Goal: Task Accomplishment & Management: Use online tool/utility

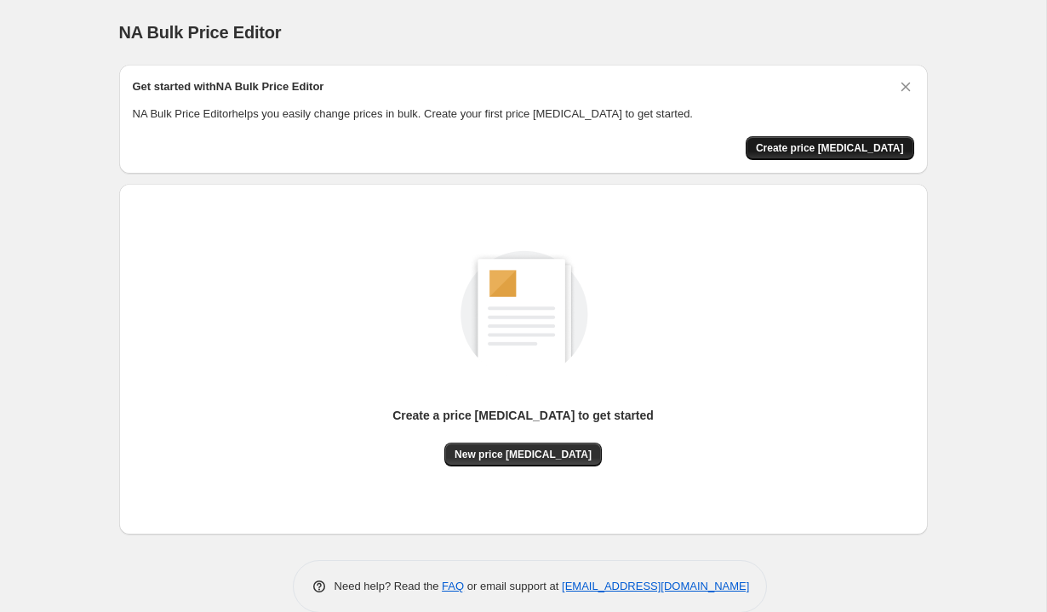
click at [822, 149] on span "Create price [MEDICAL_DATA]" at bounding box center [830, 148] width 148 height 14
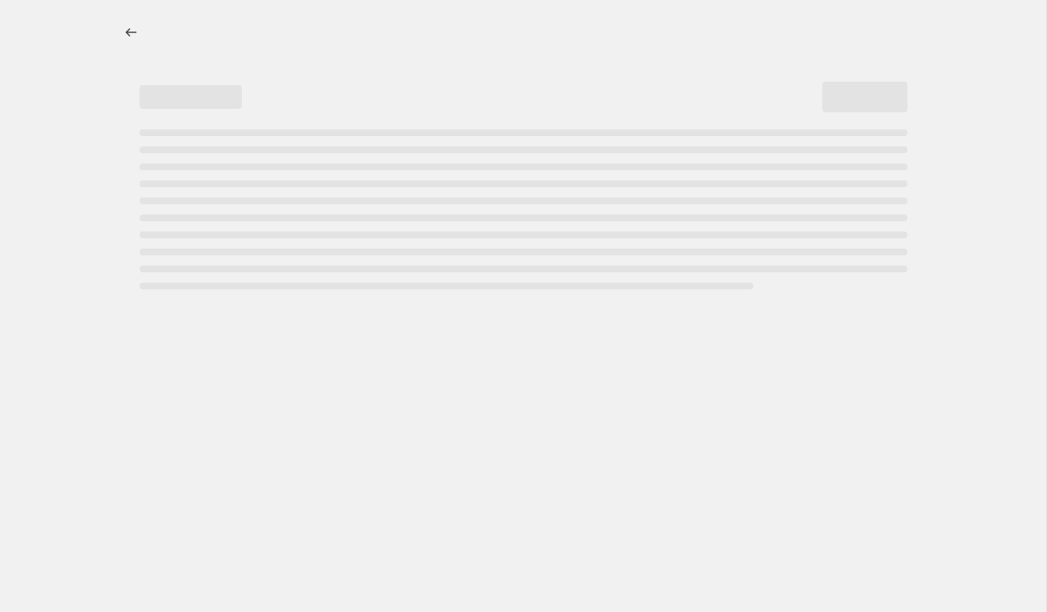
select select "percentage"
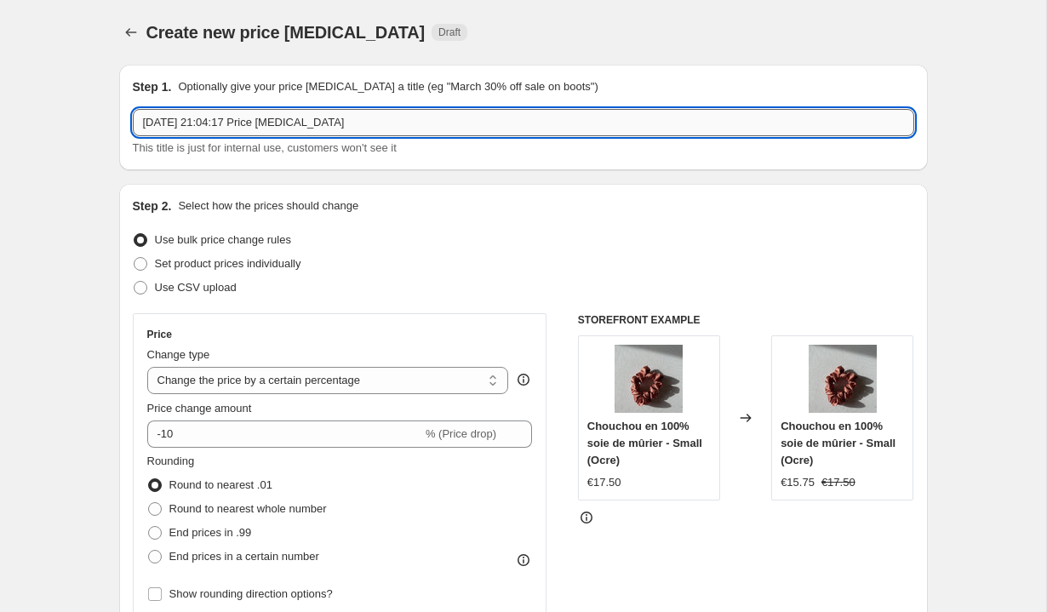
click at [476, 131] on input "4 oct. 2025, 21:04:17 Price change job" at bounding box center [524, 122] width 782 height 27
drag, startPoint x: 476, startPoint y: 131, endPoint x: 35, endPoint y: 128, distance: 441.1
type input "Précommande"
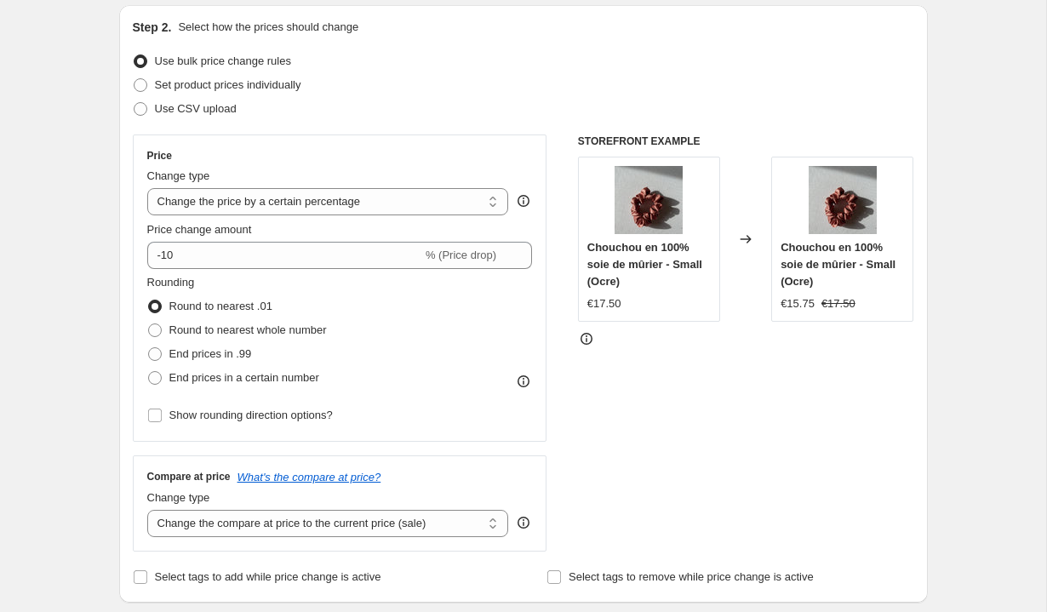
scroll to position [181, 0]
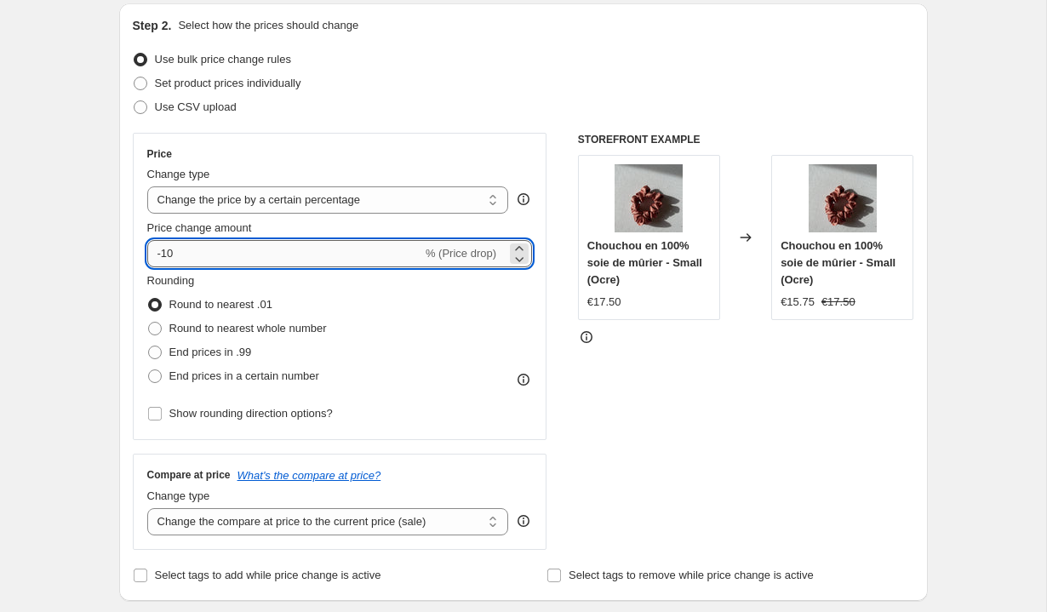
click at [295, 256] on input "-10" at bounding box center [284, 253] width 275 height 27
type input "-15"
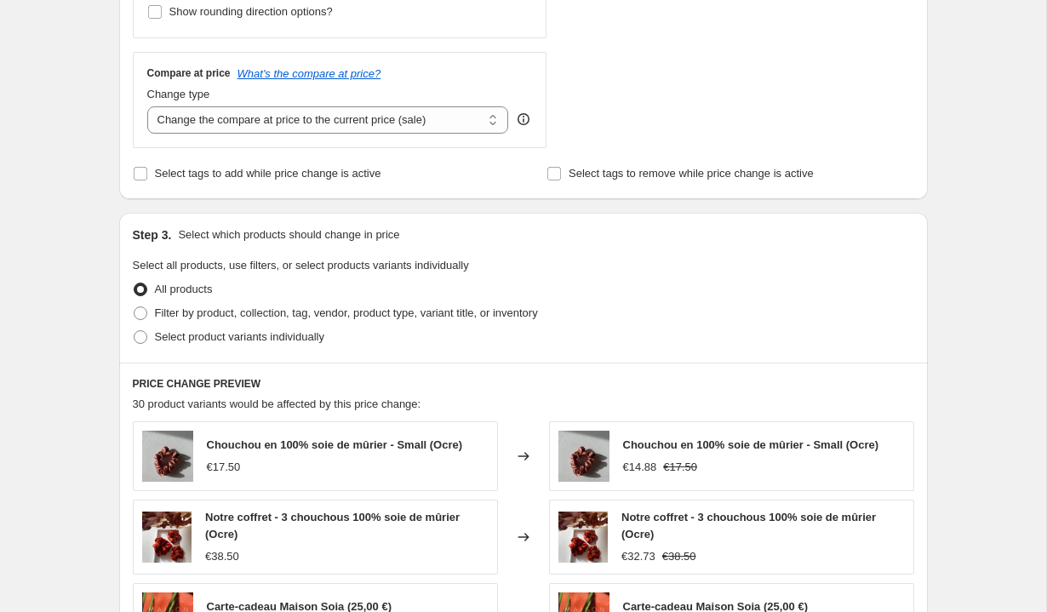
scroll to position [584, 0]
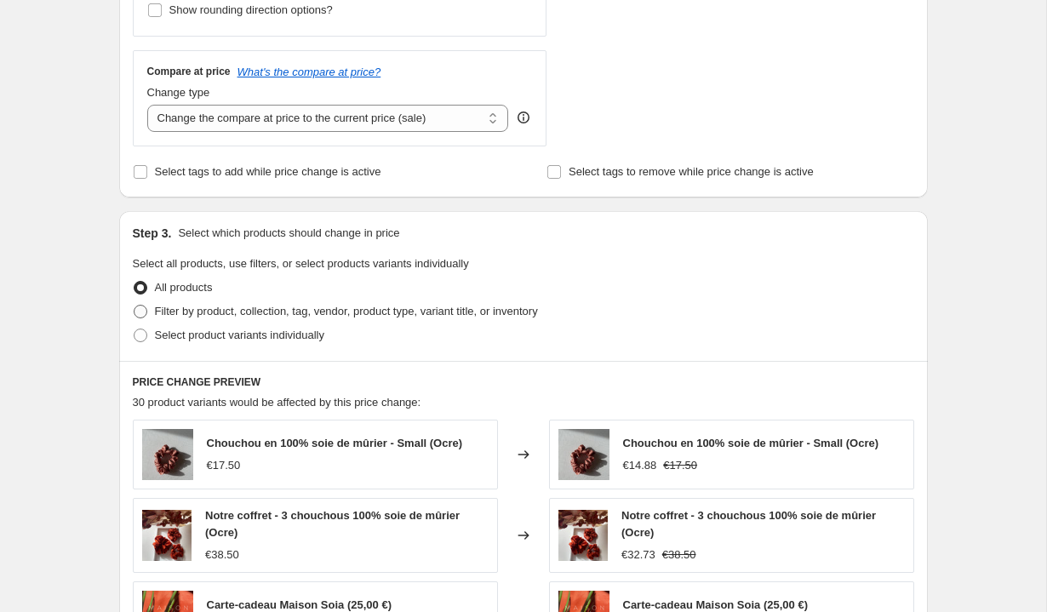
click at [143, 308] on span at bounding box center [141, 312] width 14 height 14
click at [135, 306] on input "Filter by product, collection, tag, vendor, product type, variant title, or inv…" at bounding box center [134, 305] width 1 height 1
radio input "true"
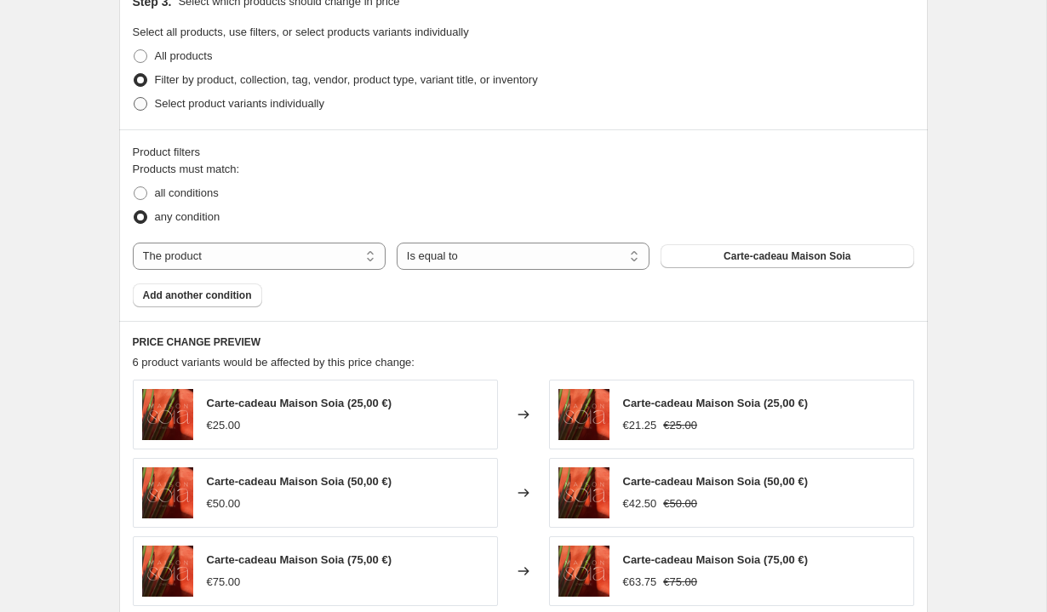
scroll to position [827, 0]
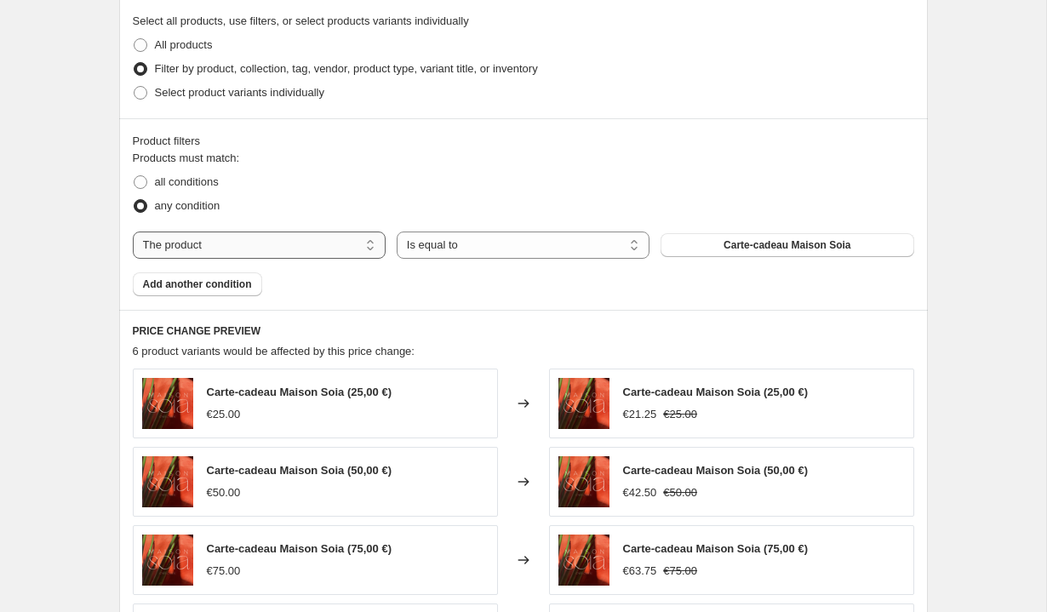
click at [173, 256] on select "The product The product's collection The product's tag The product's vendor The…" at bounding box center [259, 245] width 253 height 27
click at [142, 100] on span at bounding box center [140, 92] width 15 height 15
click at [135, 87] on input "Select product variants individually" at bounding box center [134, 86] width 1 height 1
radio input "true"
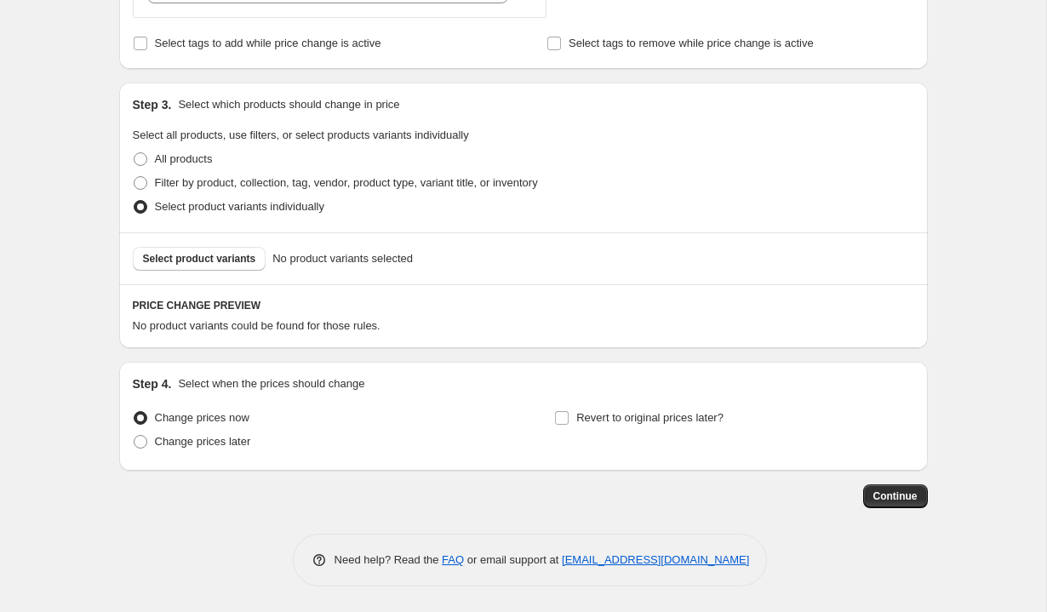
scroll to position [713, 0]
click at [153, 182] on label "Filter by product, collection, tag, vendor, product type, variant title, or inv…" at bounding box center [335, 183] width 405 height 24
click at [135, 177] on input "Filter by product, collection, tag, vendor, product type, variant title, or inv…" at bounding box center [134, 176] width 1 height 1
radio input "true"
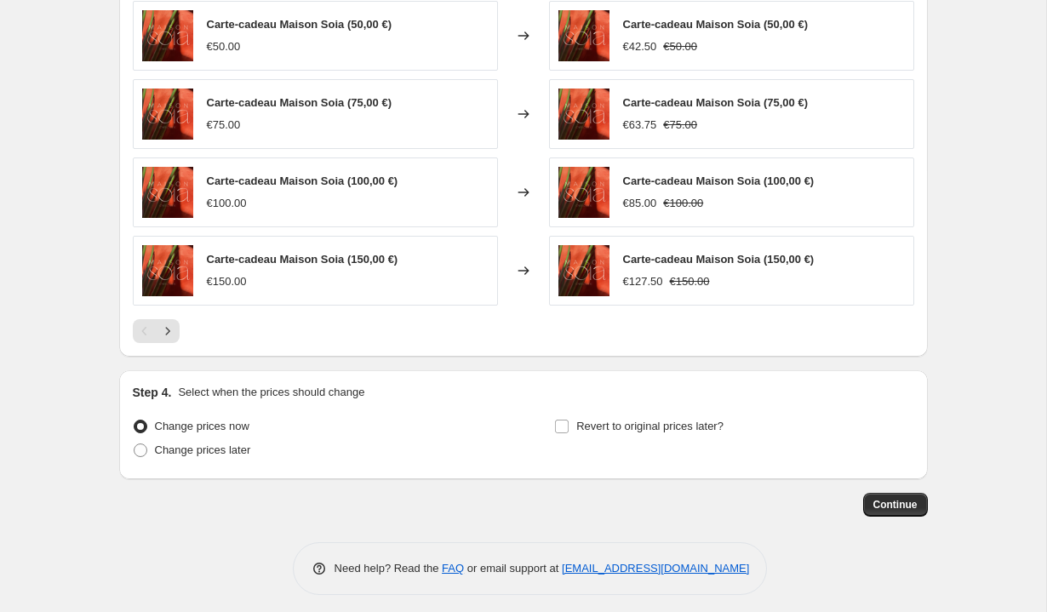
scroll to position [1282, 0]
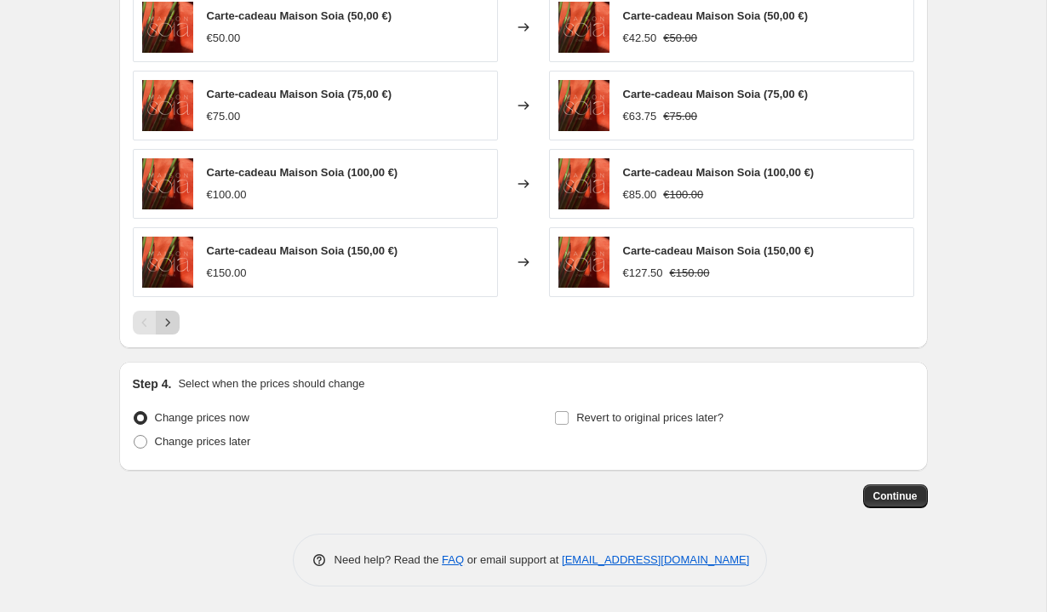
click at [161, 329] on icon "Next" at bounding box center [167, 322] width 17 height 17
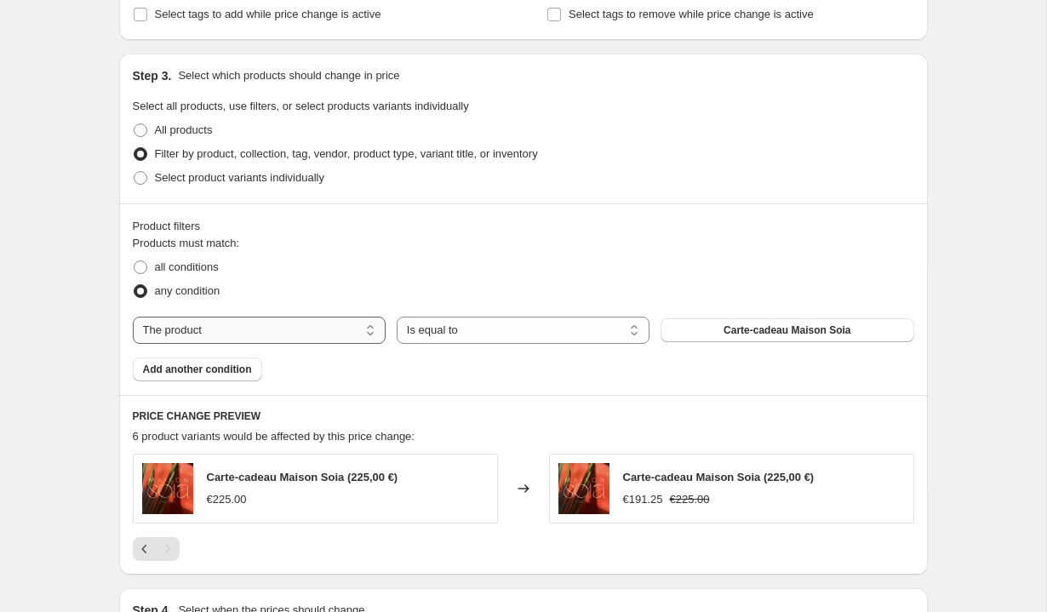
scroll to position [740, 0]
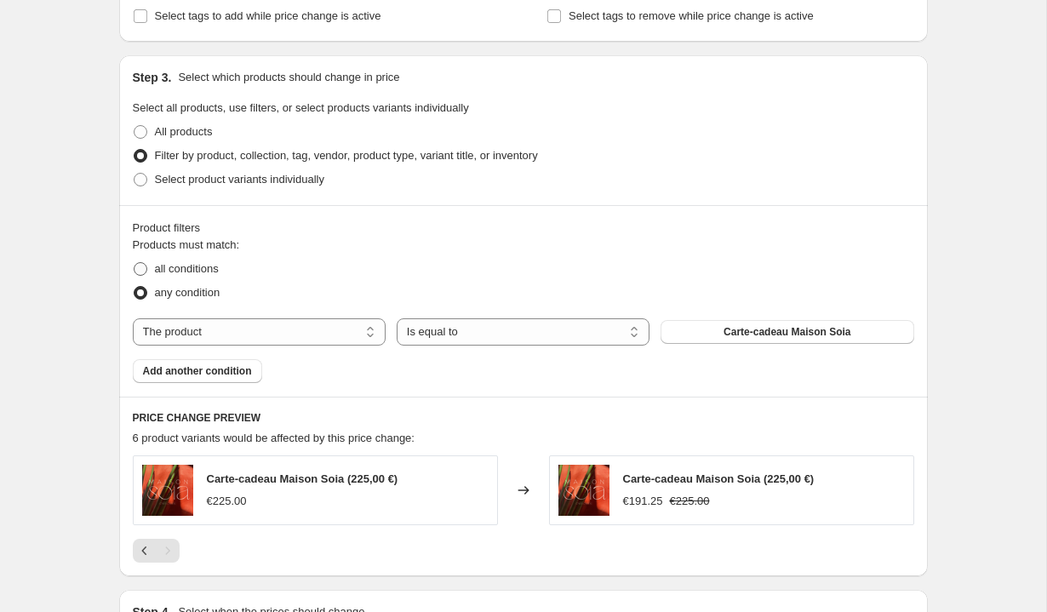
click at [185, 268] on span "all conditions" at bounding box center [187, 268] width 64 height 13
click at [135, 263] on input "all conditions" at bounding box center [134, 262] width 1 height 1
radio input "true"
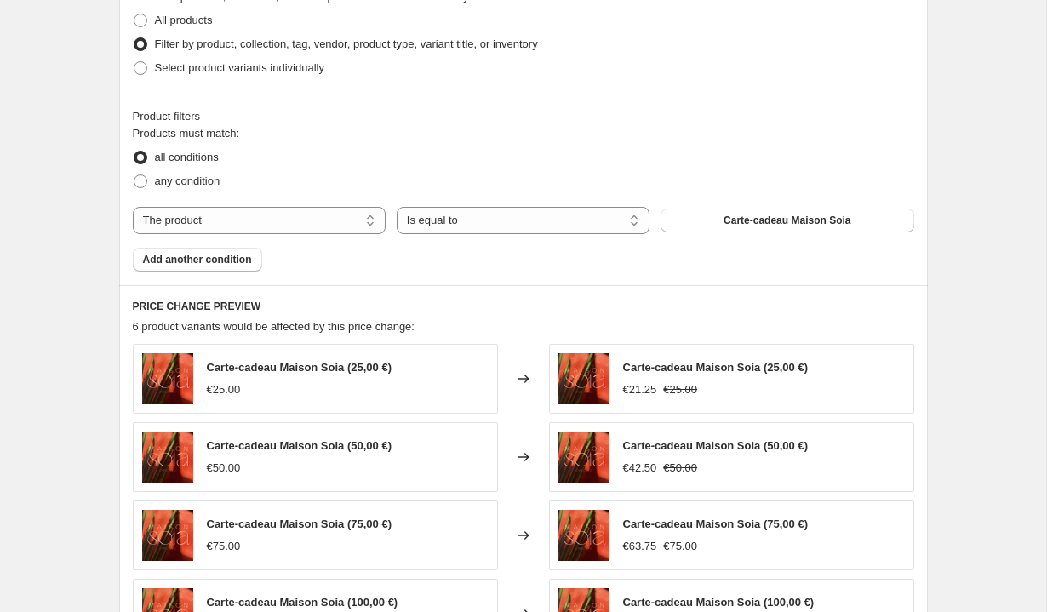
scroll to position [840, 0]
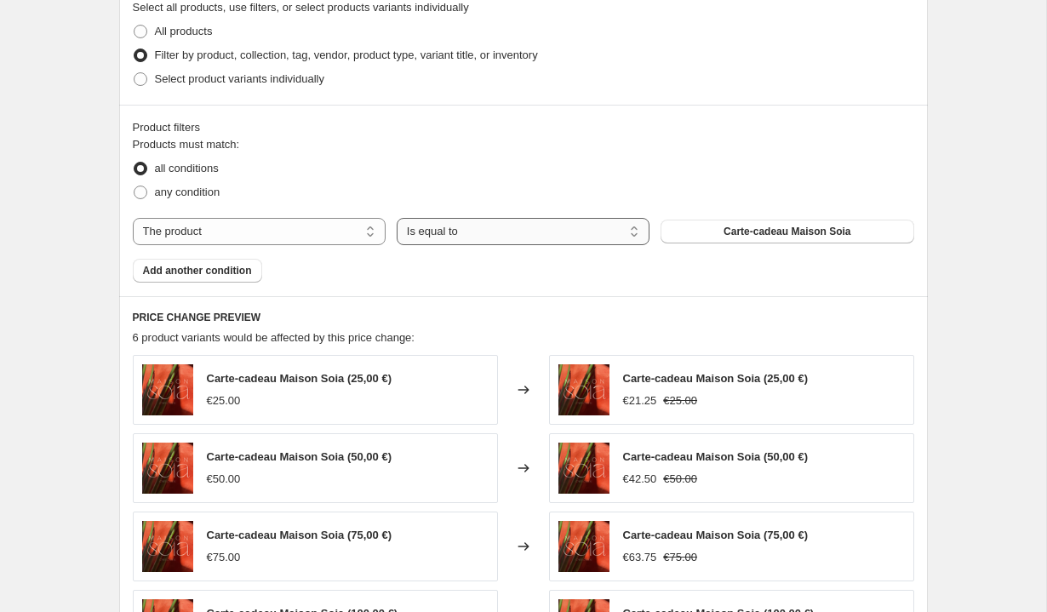
click at [640, 241] on select "Is equal to Is not equal to" at bounding box center [523, 231] width 253 height 27
click at [724, 226] on span "Carte-cadeau Maison Soia" at bounding box center [787, 232] width 127 height 14
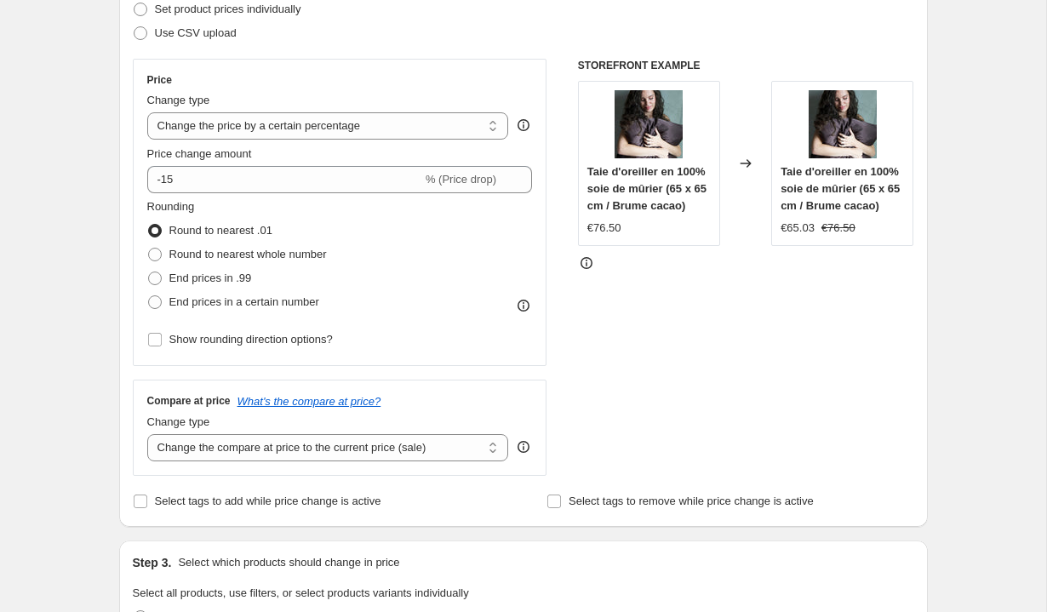
scroll to position [252, 0]
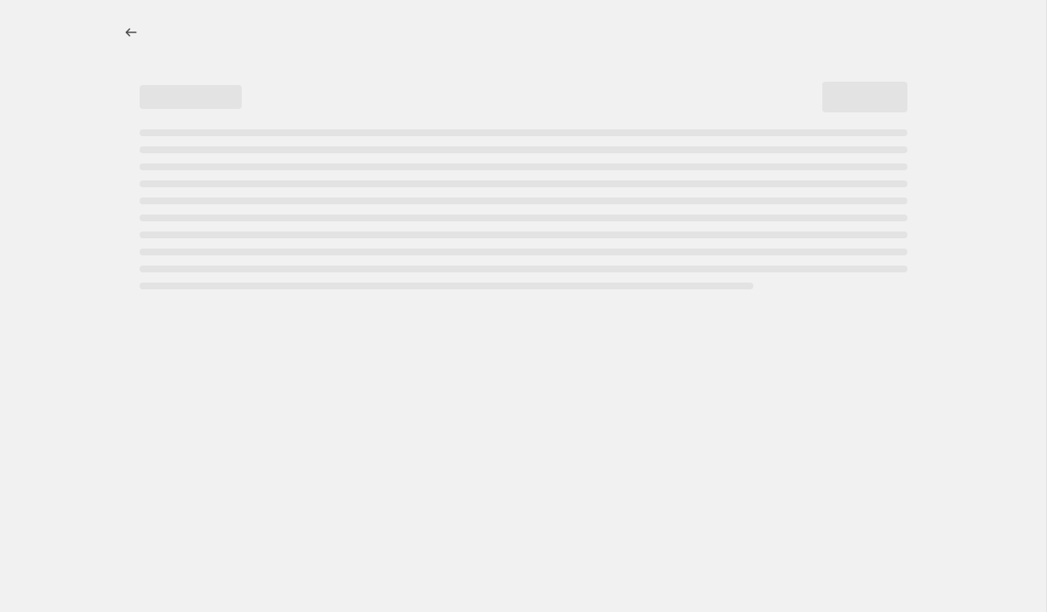
select select "percentage"
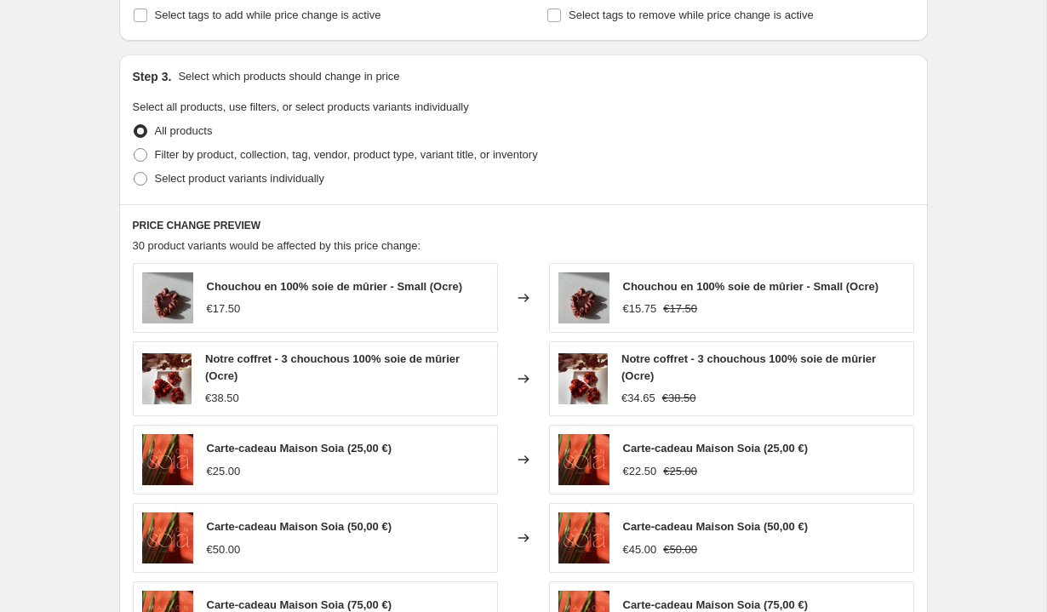
scroll to position [738, 0]
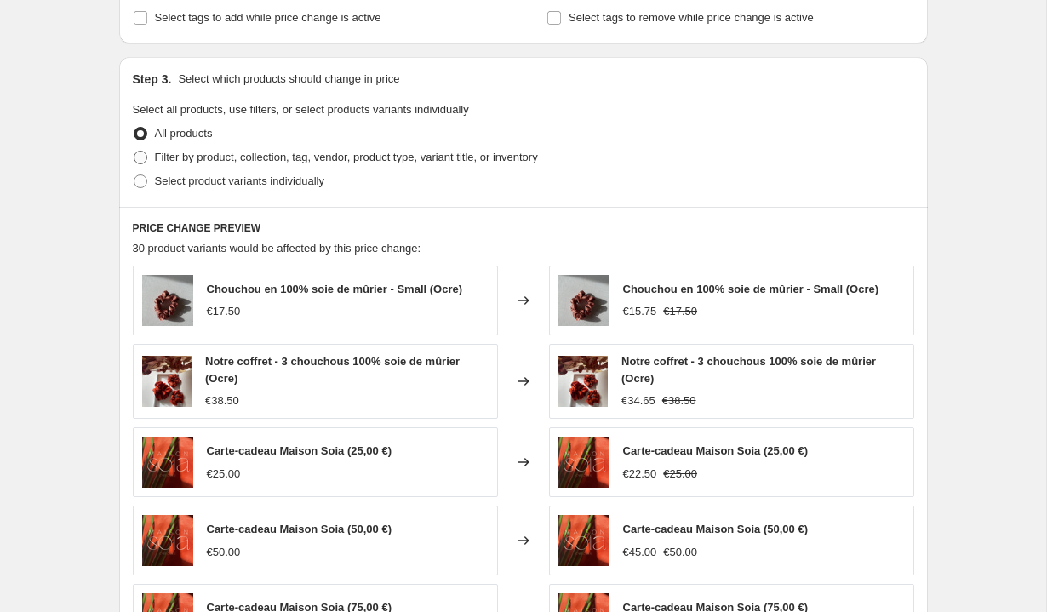
click at [351, 162] on span "Filter by product, collection, tag, vendor, product type, variant title, or inv…" at bounding box center [346, 157] width 383 height 13
click at [135, 152] on input "Filter by product, collection, tag, vendor, product type, variant title, or inv…" at bounding box center [134, 151] width 1 height 1
radio input "true"
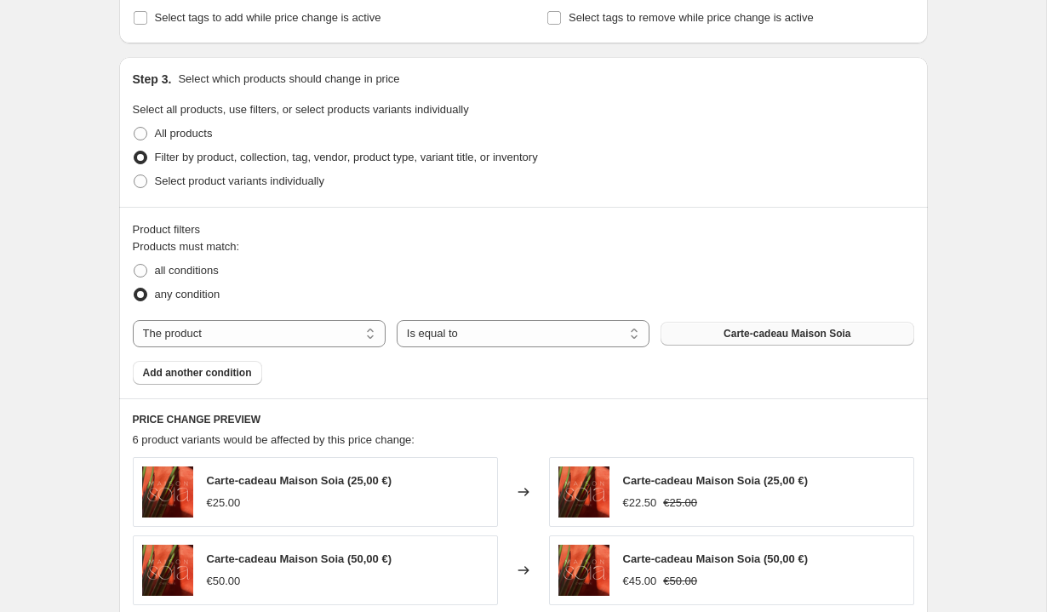
click at [737, 337] on span "Carte-cadeau Maison Soia" at bounding box center [787, 334] width 127 height 14
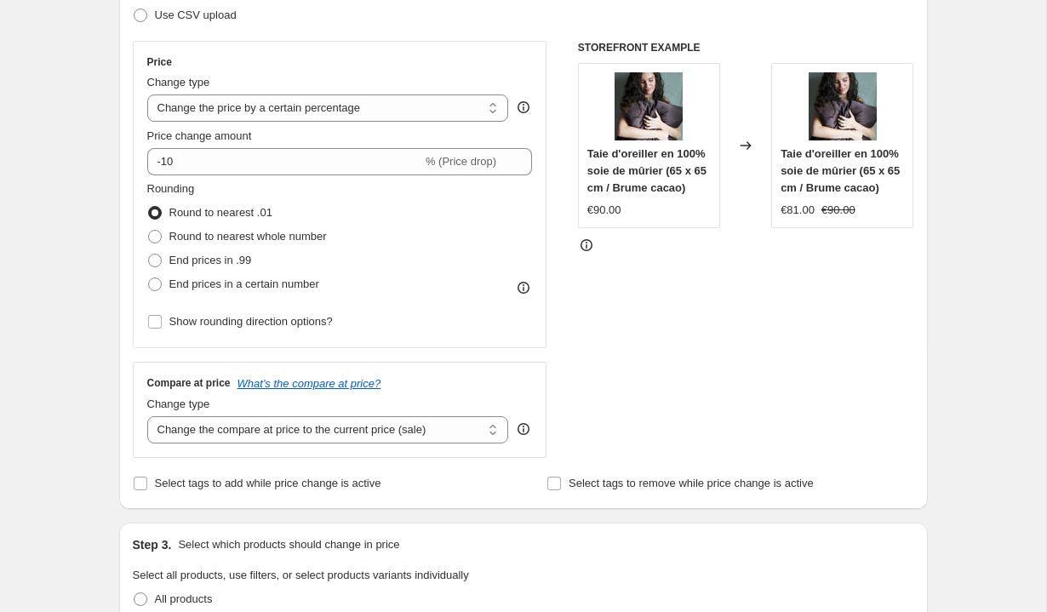
scroll to position [244, 0]
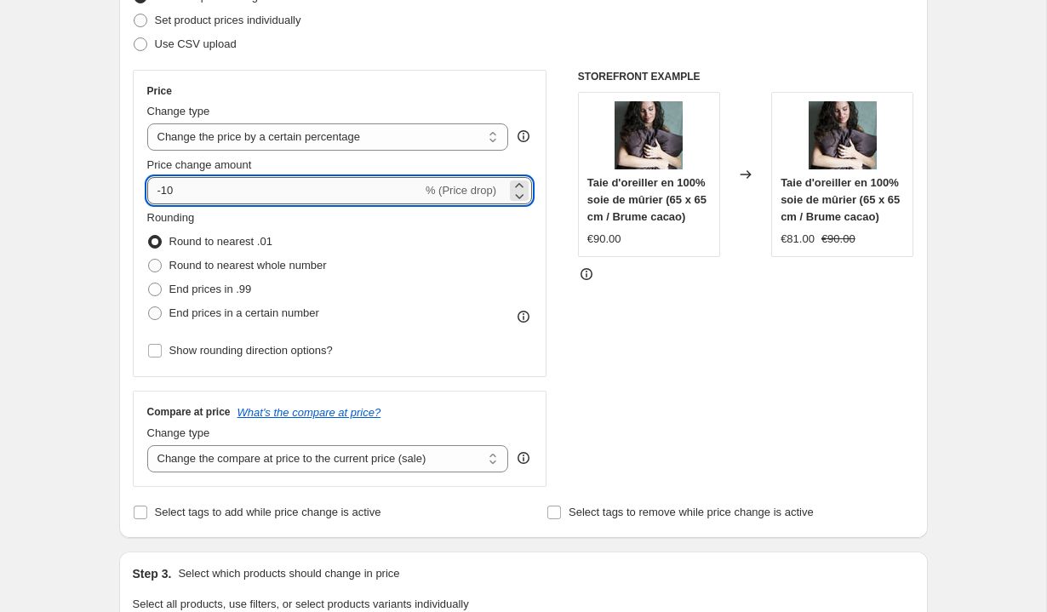
click at [303, 198] on input "-10" at bounding box center [284, 190] width 275 height 27
type input "-15"
click at [657, 386] on div "STOREFRONT EXAMPLE Taie d'oreiller en 100% soie de mûrier (65 x 65 cm / Brume c…" at bounding box center [746, 278] width 336 height 417
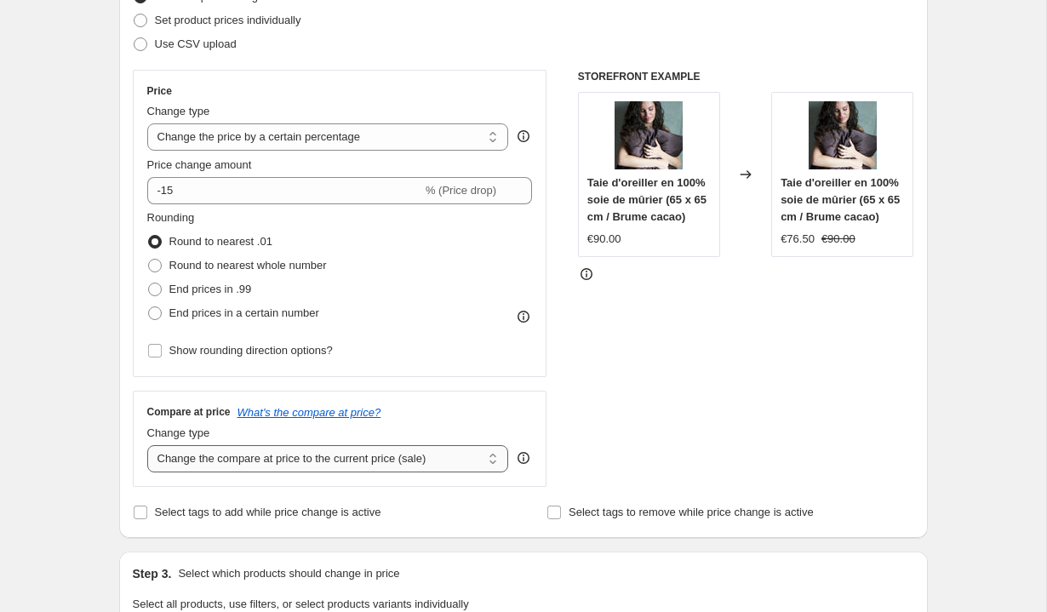
click at [414, 463] on select "Change the compare at price to the current price (sale) Change the compare at p…" at bounding box center [328, 458] width 362 height 27
click at [147, 445] on select "Change the compare at price to the current price (sale) Change the compare at p…" at bounding box center [328, 458] width 362 height 27
click at [656, 420] on div "STOREFRONT EXAMPLE Taie d'oreiller en 100% soie de mûrier (65 x 65 cm / Brume c…" at bounding box center [746, 278] width 336 height 417
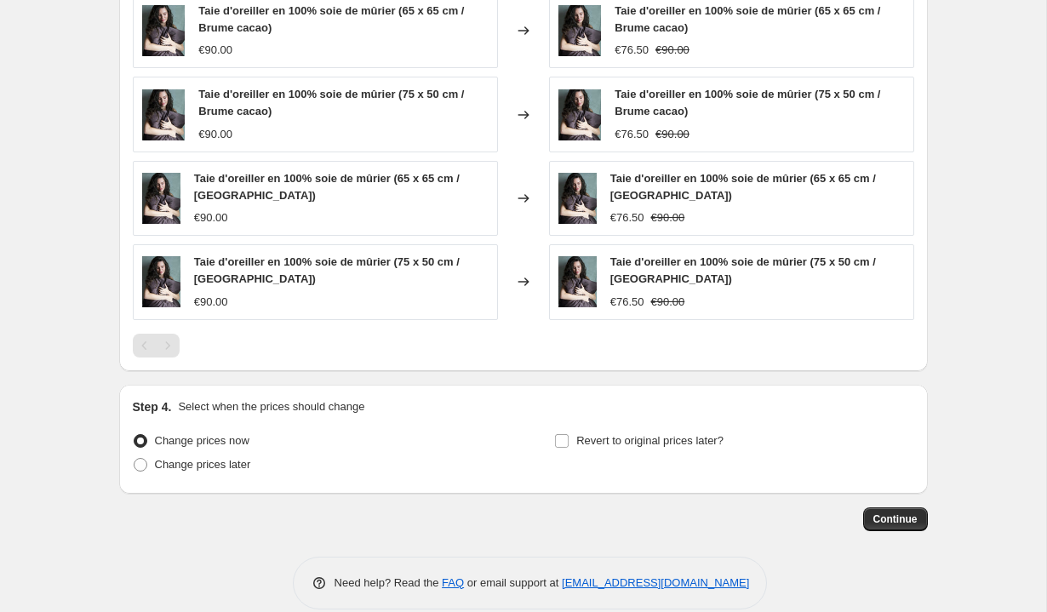
scroll to position [1224, 0]
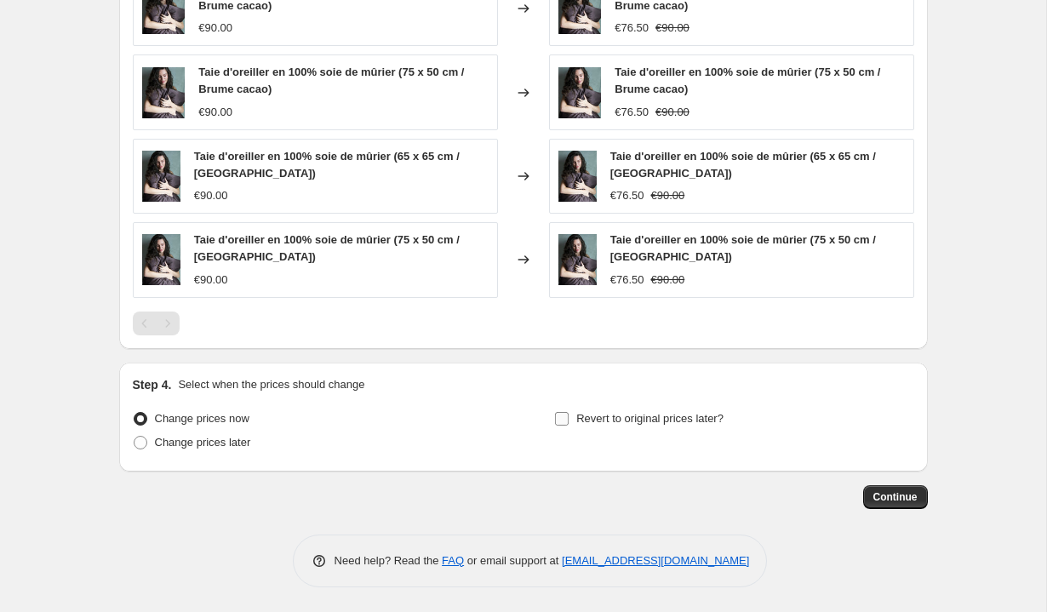
click at [568, 417] on input "Revert to original prices later?" at bounding box center [562, 419] width 14 height 14
checkbox input "true"
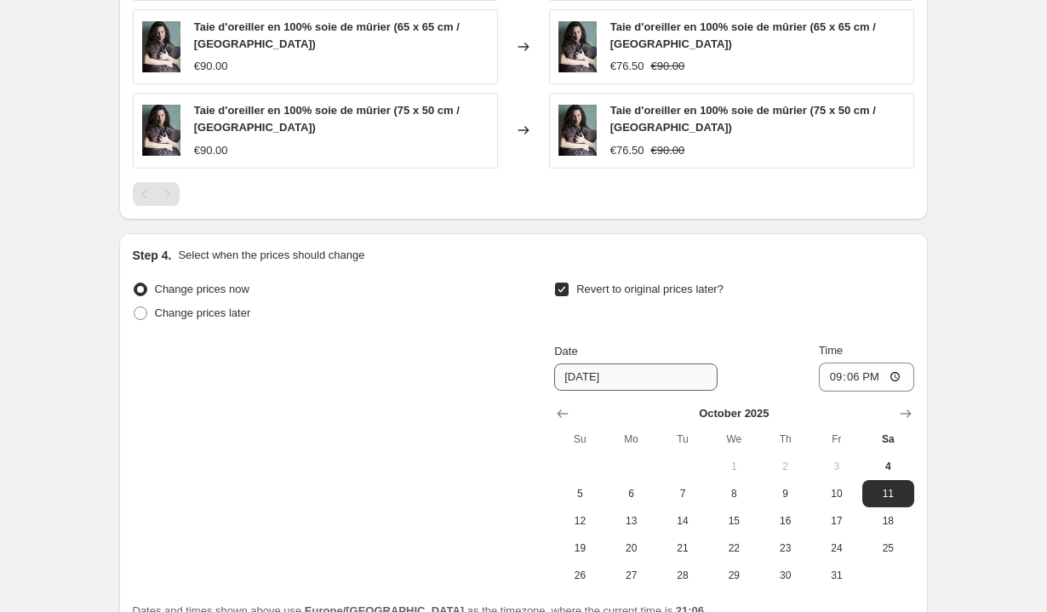
scroll to position [1416, 0]
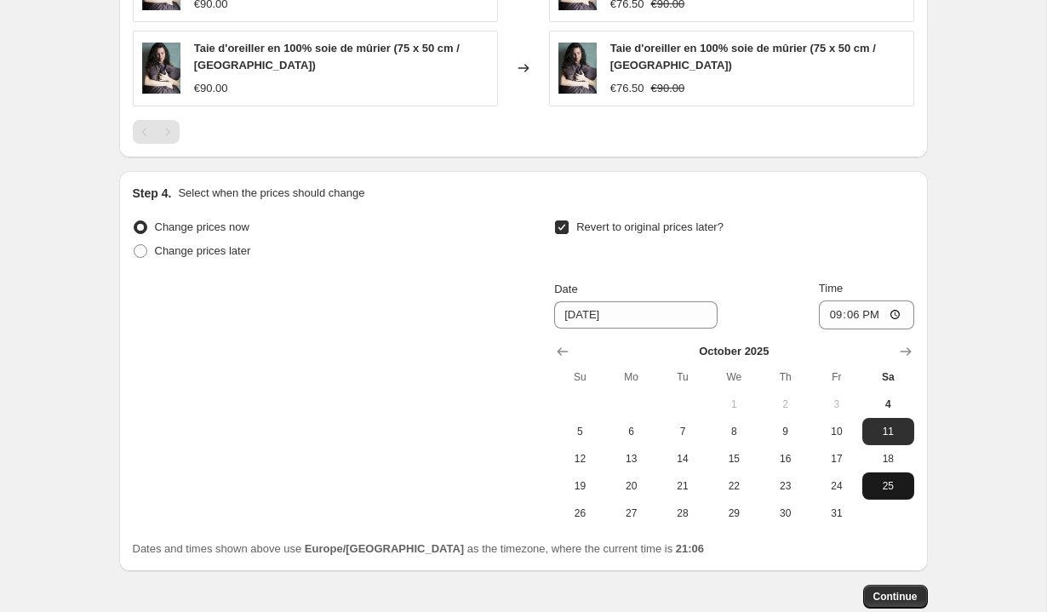
click at [893, 483] on span "25" at bounding box center [887, 486] width 37 height 14
type input "[DATE]"
click at [895, 316] on input "21:06" at bounding box center [866, 315] width 95 height 29
type input "23:59"
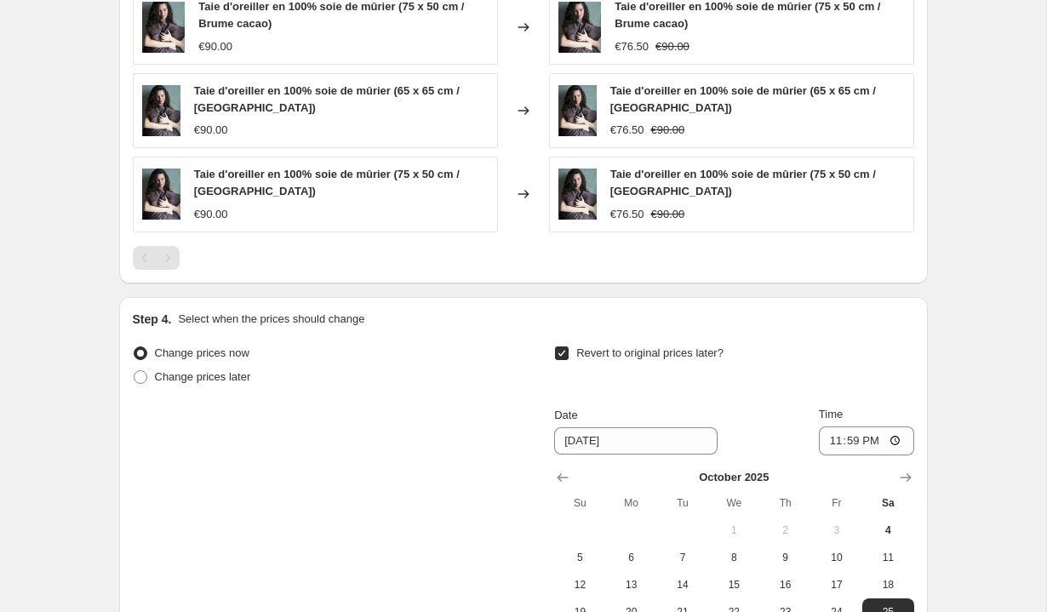
scroll to position [1516, 0]
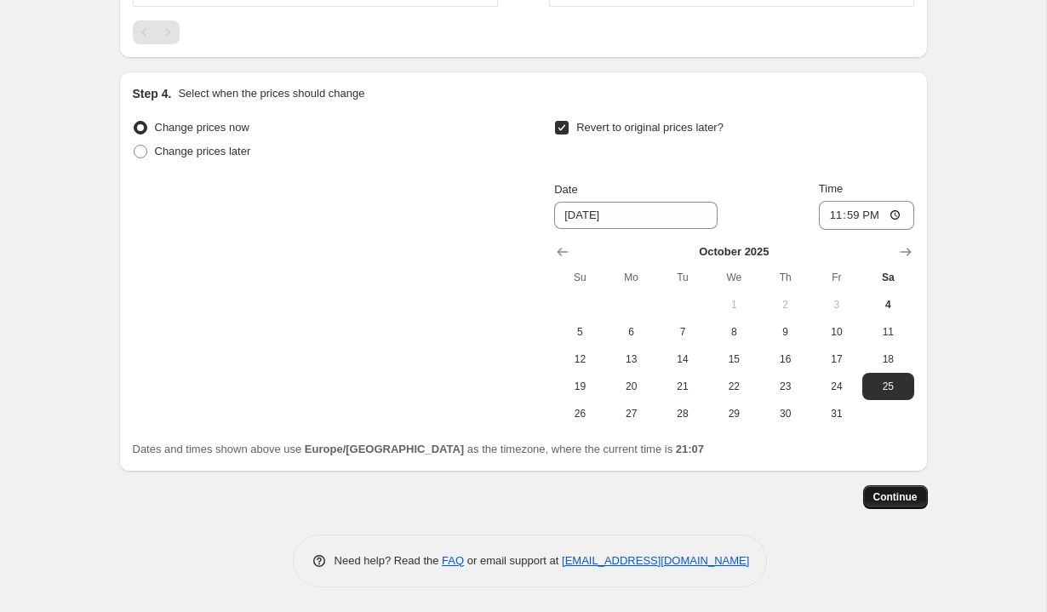
click at [887, 494] on span "Continue" at bounding box center [896, 497] width 44 height 14
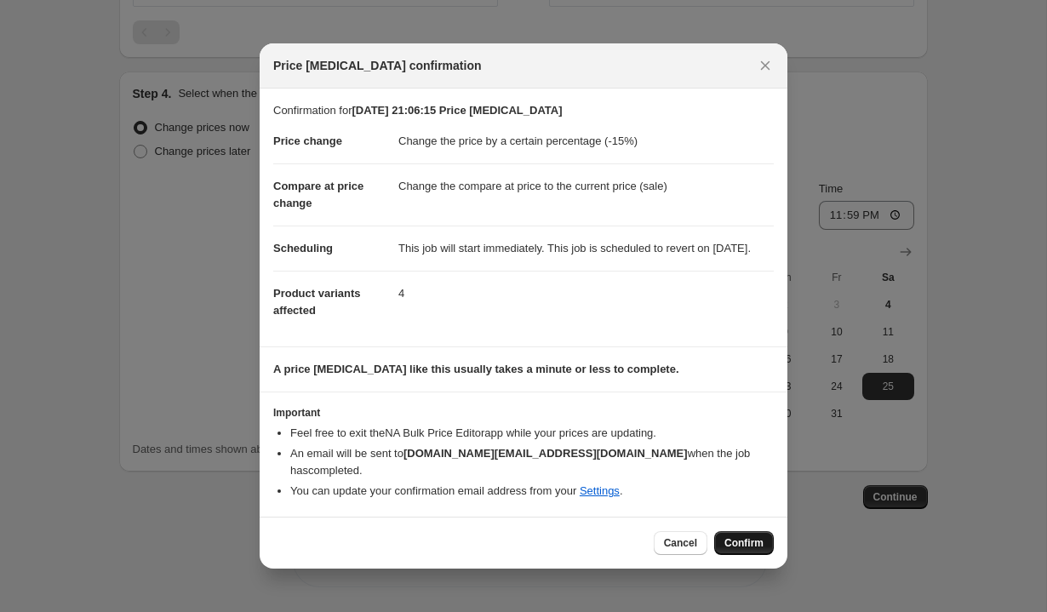
click at [736, 538] on span "Confirm" at bounding box center [744, 543] width 39 height 14
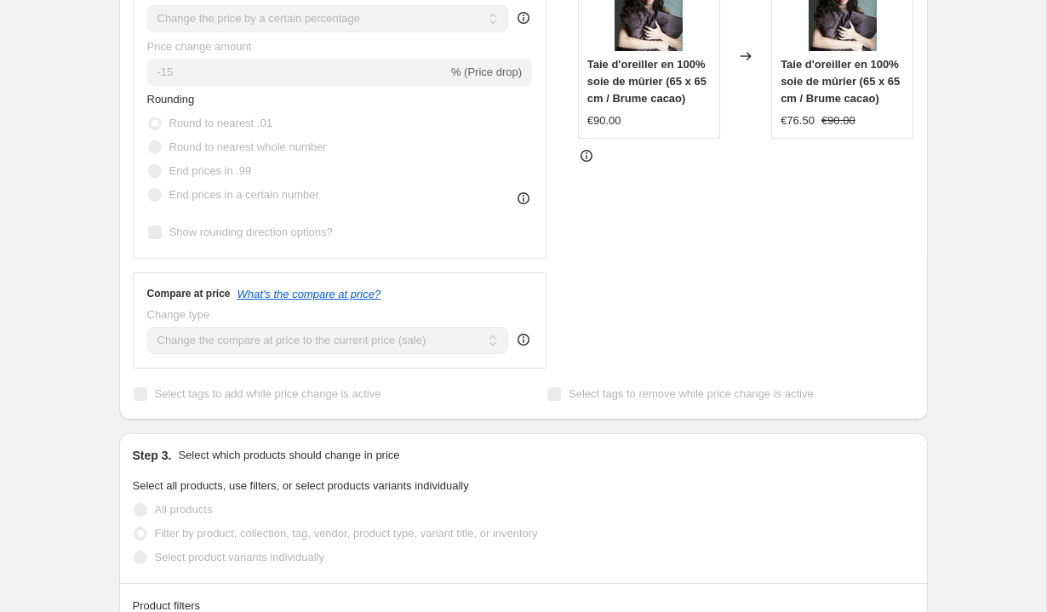
scroll to position [105, 0]
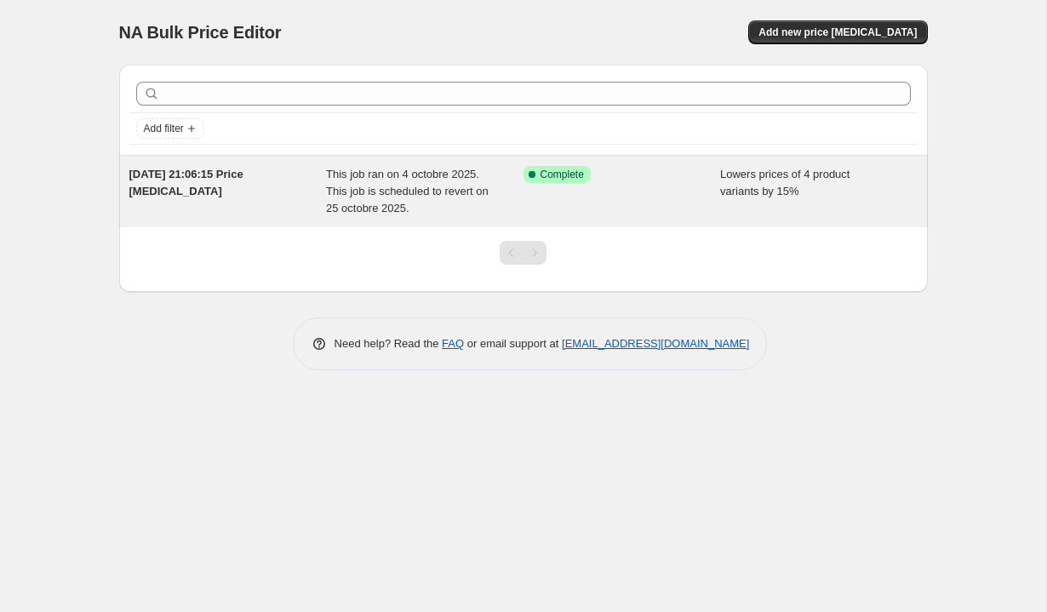
click at [359, 198] on div "This job ran on 4 octobre 2025. This job is scheduled to revert on 25 octobre 2…" at bounding box center [425, 191] width 198 height 51
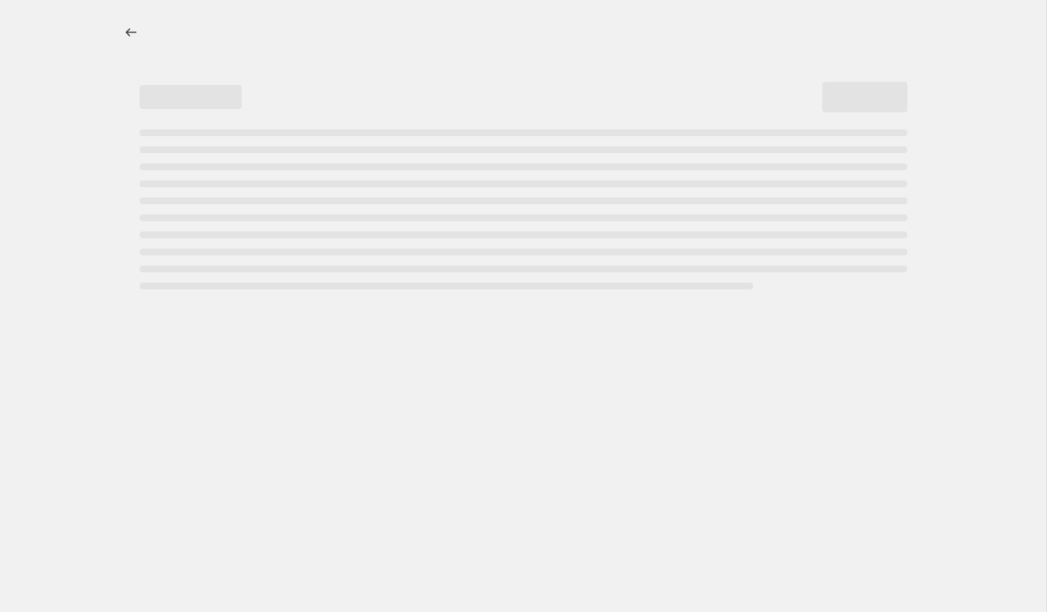
select select "percentage"
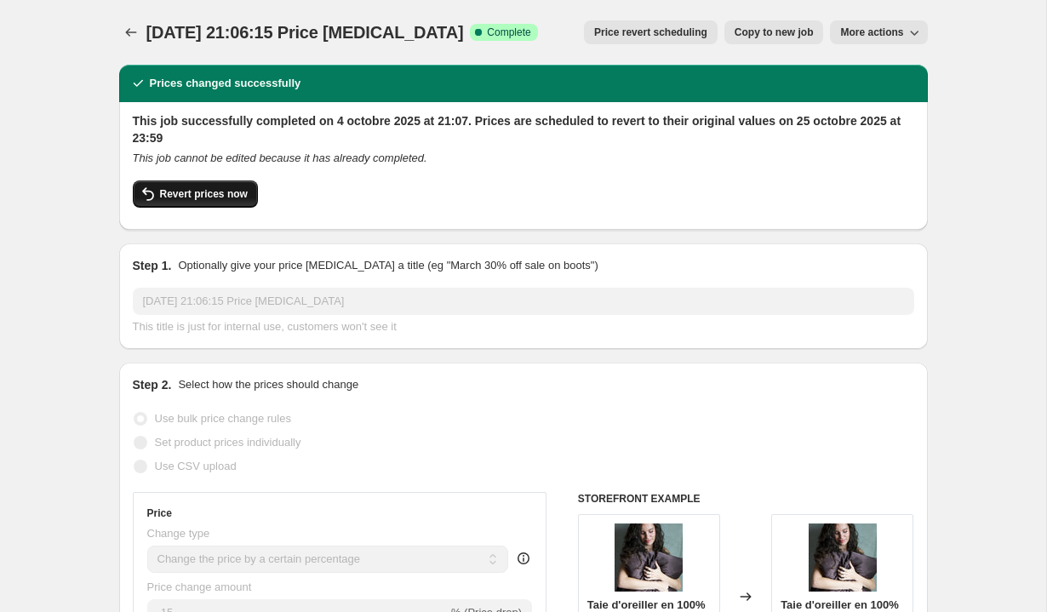
click at [238, 190] on span "Revert prices now" at bounding box center [204, 194] width 88 height 14
checkbox input "false"
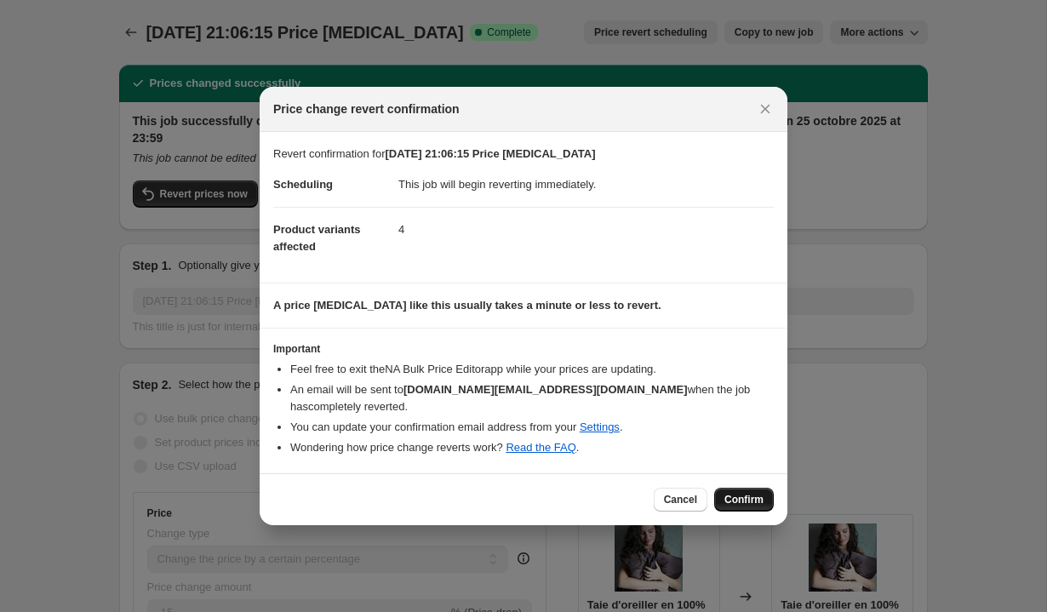
click at [728, 507] on button "Confirm" at bounding box center [744, 500] width 60 height 24
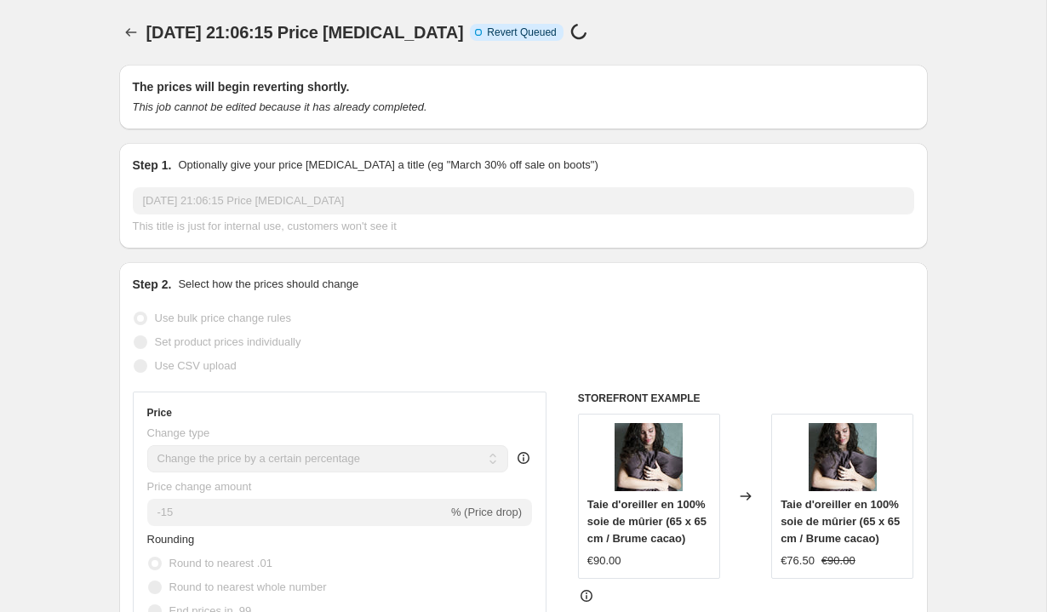
select select "percentage"
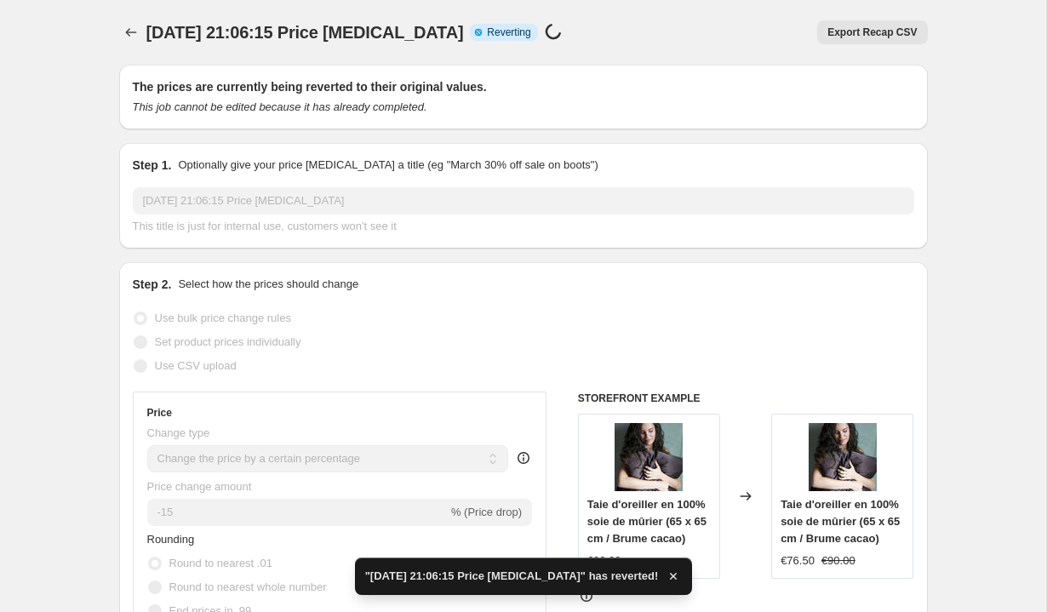
checkbox input "true"
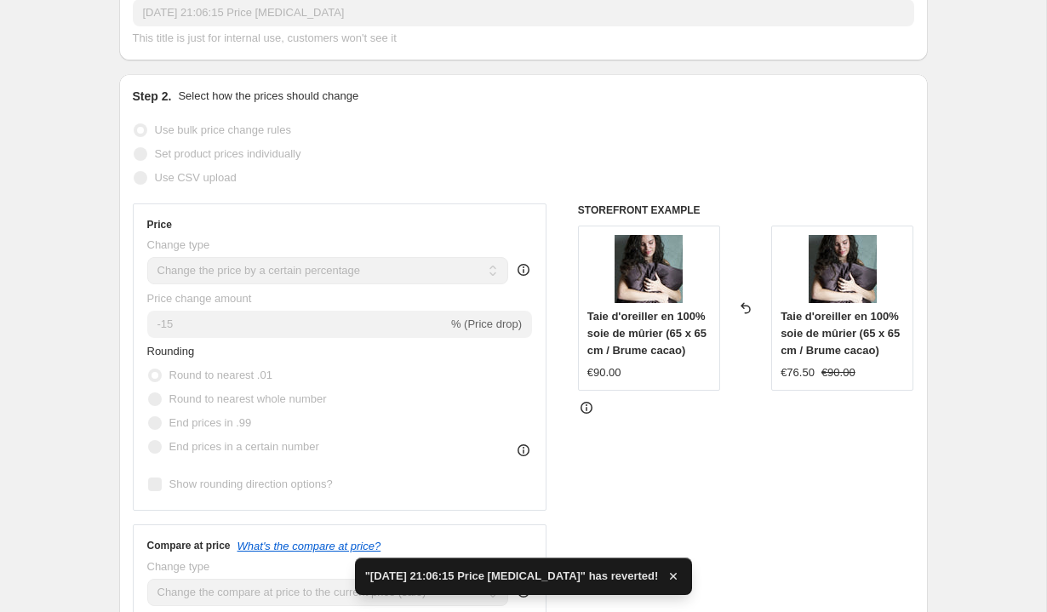
scroll to position [238, 0]
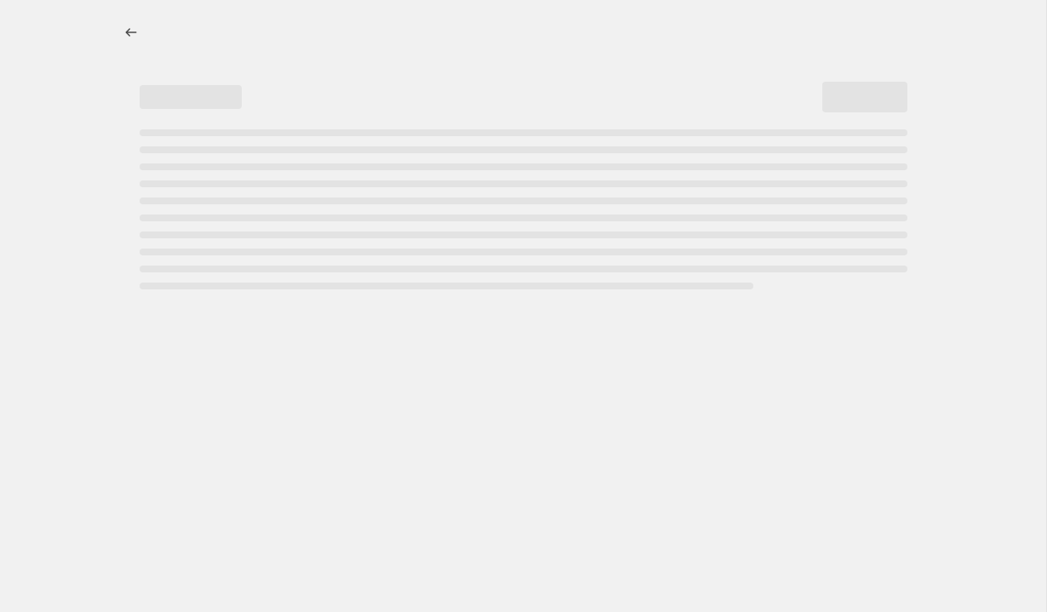
select select "percentage"
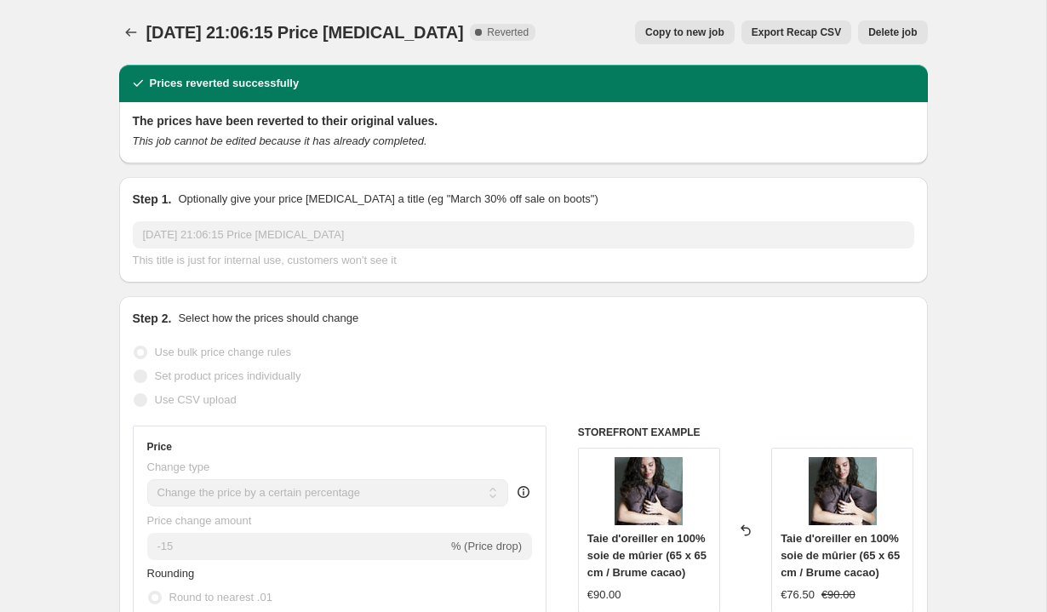
click at [698, 34] on span "Copy to new job" at bounding box center [684, 33] width 79 height 14
select select "percentage"
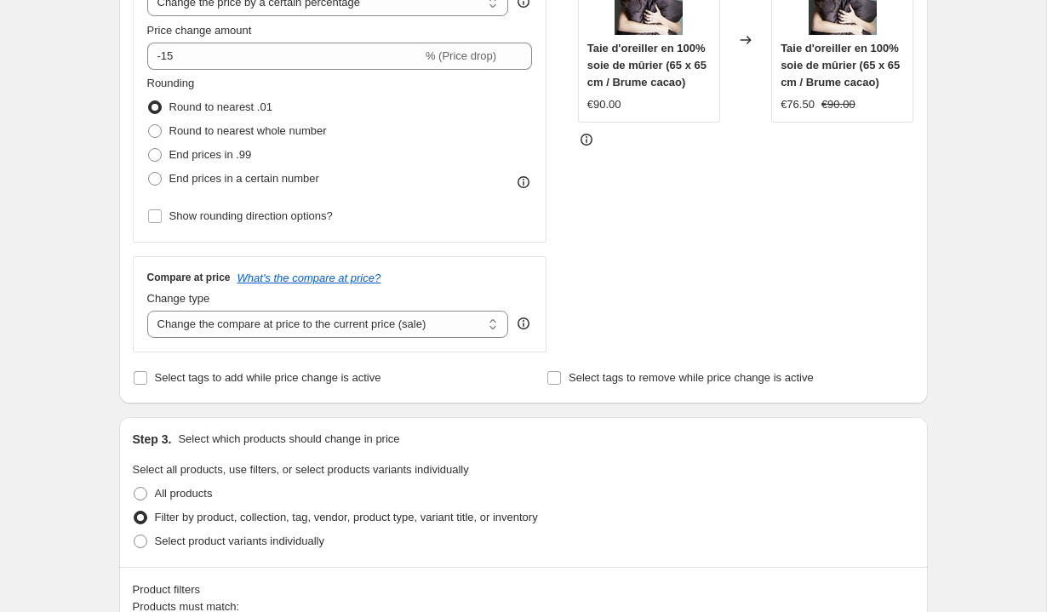
scroll to position [380, 0]
click at [245, 335] on div "Compare at price What's the compare at price? Change type Change the compare at…" at bounding box center [340, 302] width 415 height 95
click at [257, 324] on select "Change the compare at price to the current price (sale) Change the compare at p…" at bounding box center [328, 322] width 362 height 27
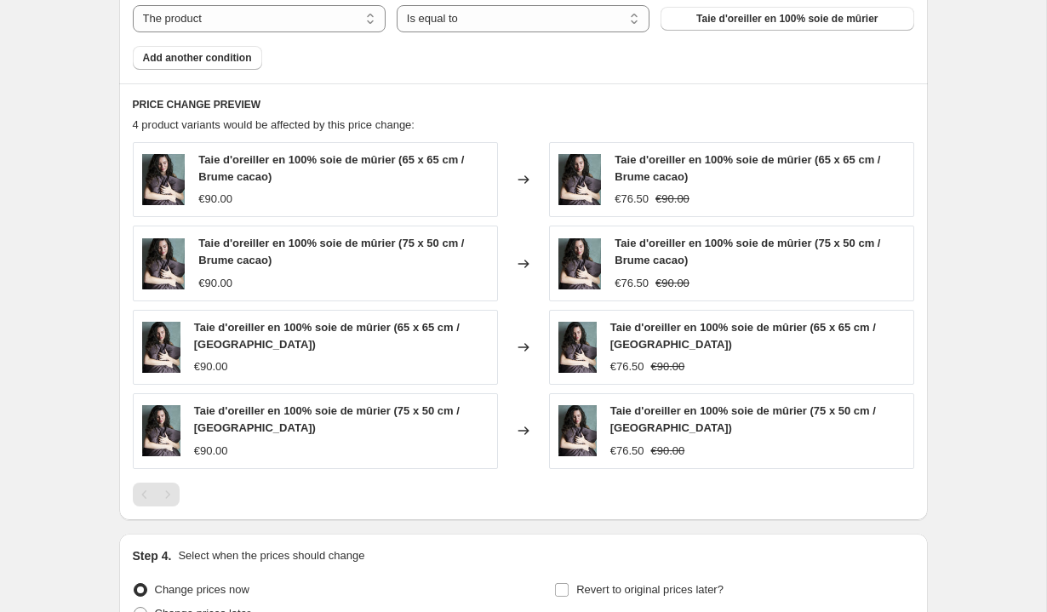
scroll to position [1224, 0]
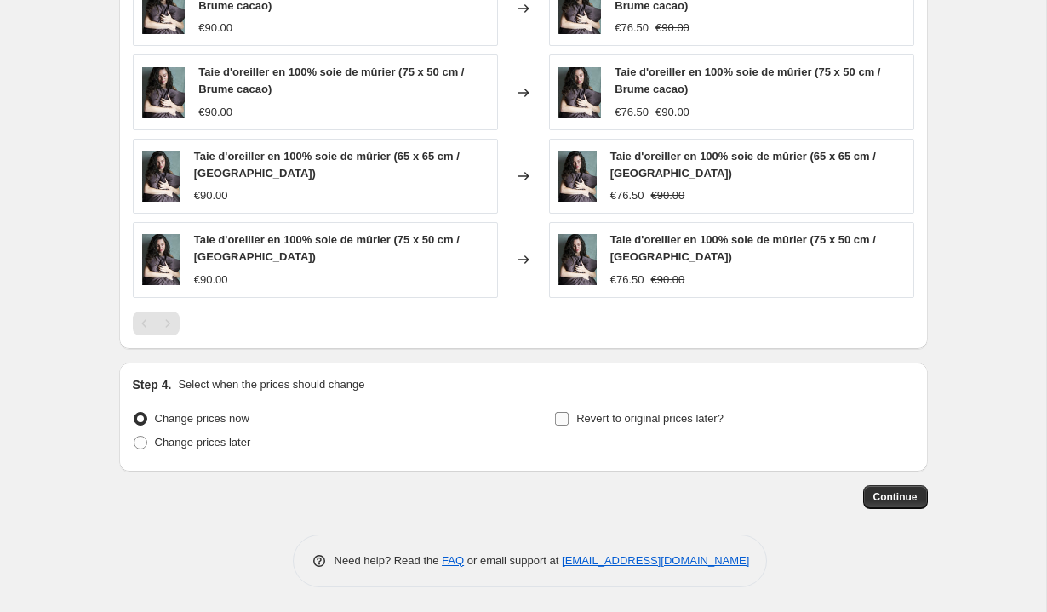
click at [568, 420] on input "Revert to original prices later?" at bounding box center [562, 419] width 14 height 14
checkbox input "true"
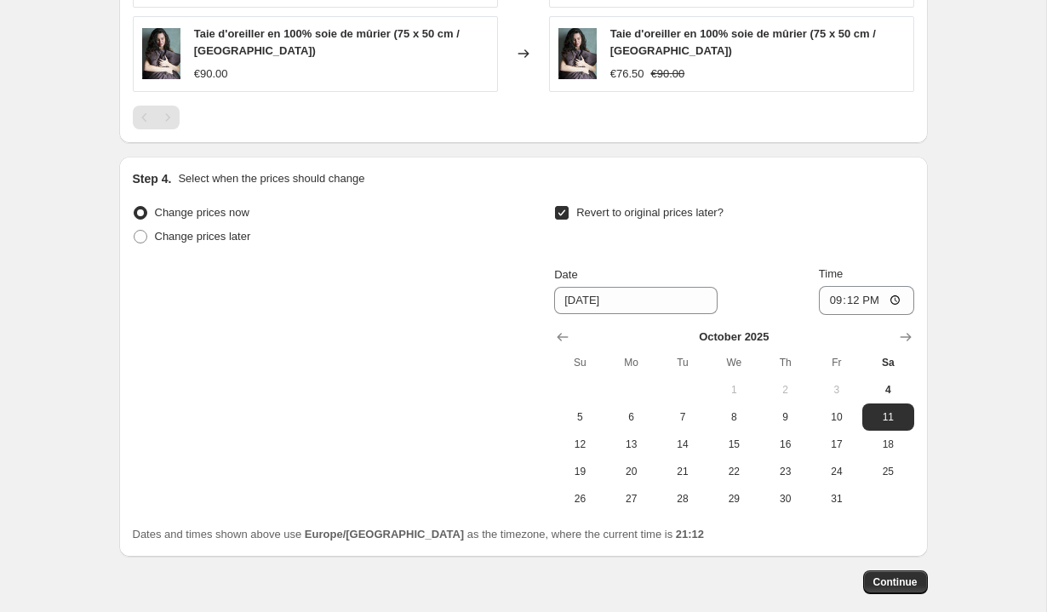
scroll to position [1438, 0]
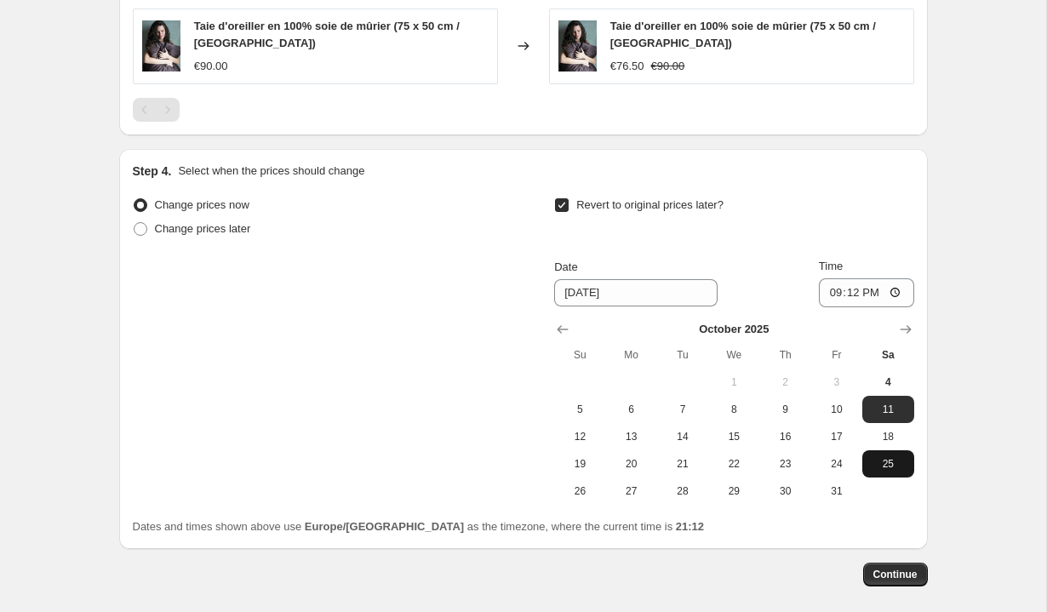
click at [903, 464] on span "25" at bounding box center [887, 464] width 37 height 14
type input "[DATE]"
click at [880, 297] on input "21:12" at bounding box center [866, 292] width 95 height 29
click at [889, 293] on input "21:12" at bounding box center [866, 292] width 95 height 29
click at [361, 356] on div "Change prices now Change prices later Revert to original prices later? Date [DA…" at bounding box center [524, 349] width 782 height 312
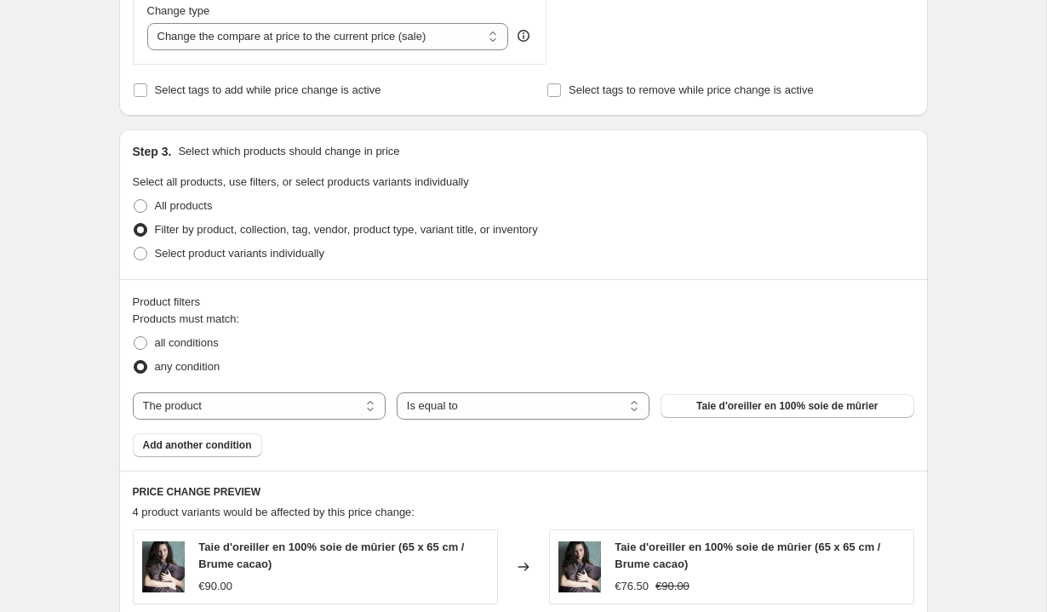
scroll to position [662, 0]
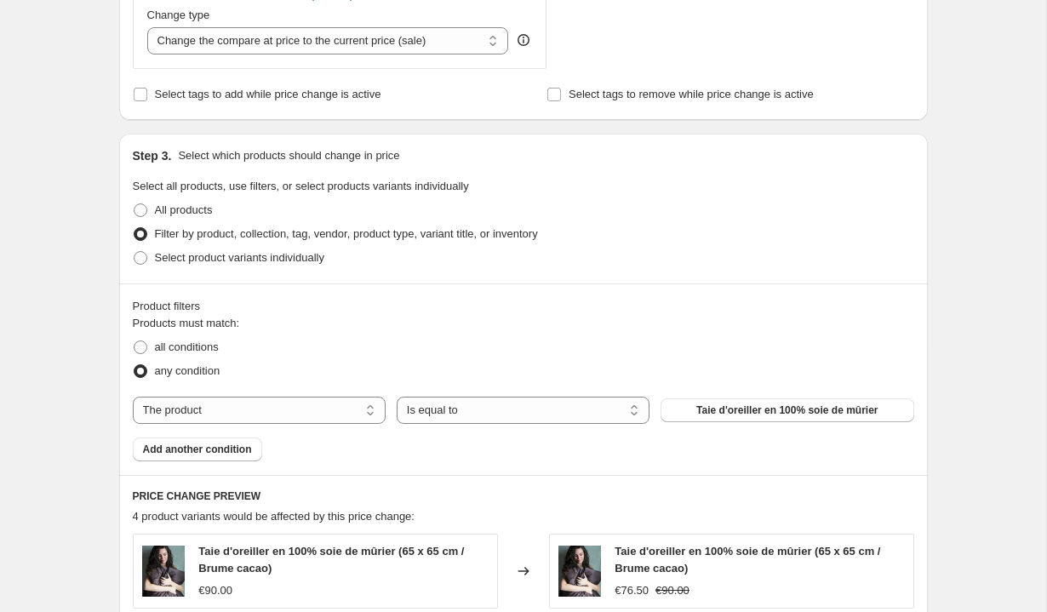
click at [370, 323] on fieldset "Products must match: all conditions any condition" at bounding box center [524, 349] width 782 height 68
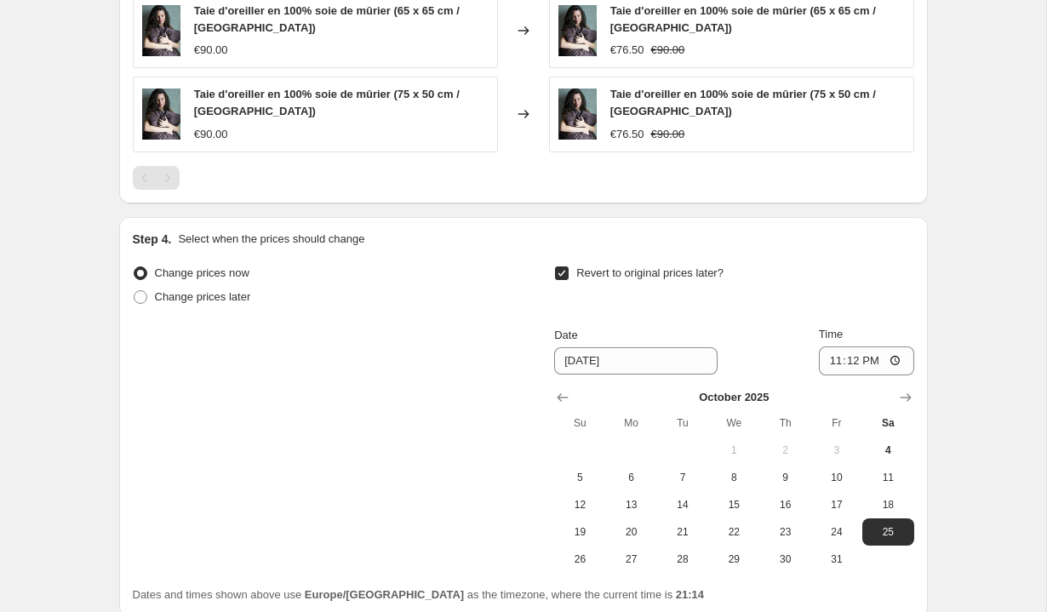
scroll to position [1516, 0]
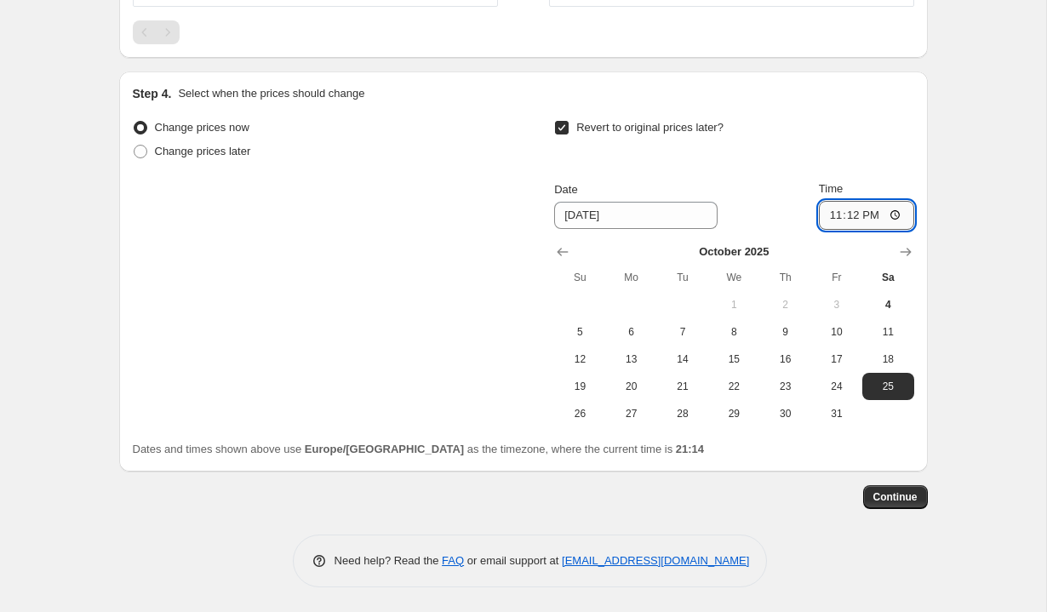
click at [883, 218] on input "23:12" at bounding box center [866, 215] width 95 height 29
click at [875, 214] on input "23:12" at bounding box center [866, 215] width 95 height 29
type input "23:59"
click at [880, 506] on button "Continue" at bounding box center [895, 497] width 65 height 24
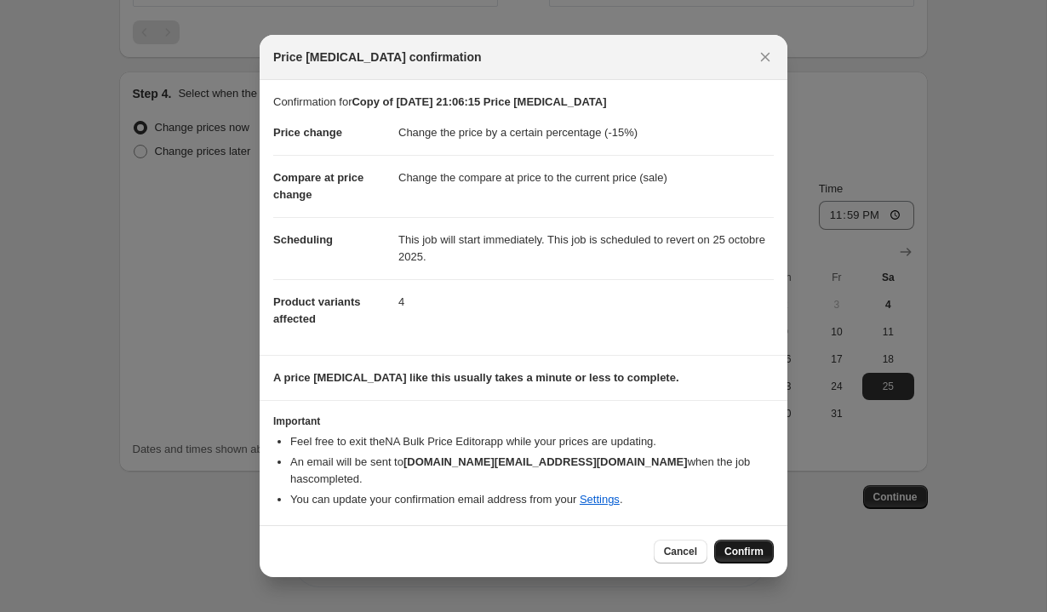
click at [744, 545] on span "Confirm" at bounding box center [744, 552] width 39 height 14
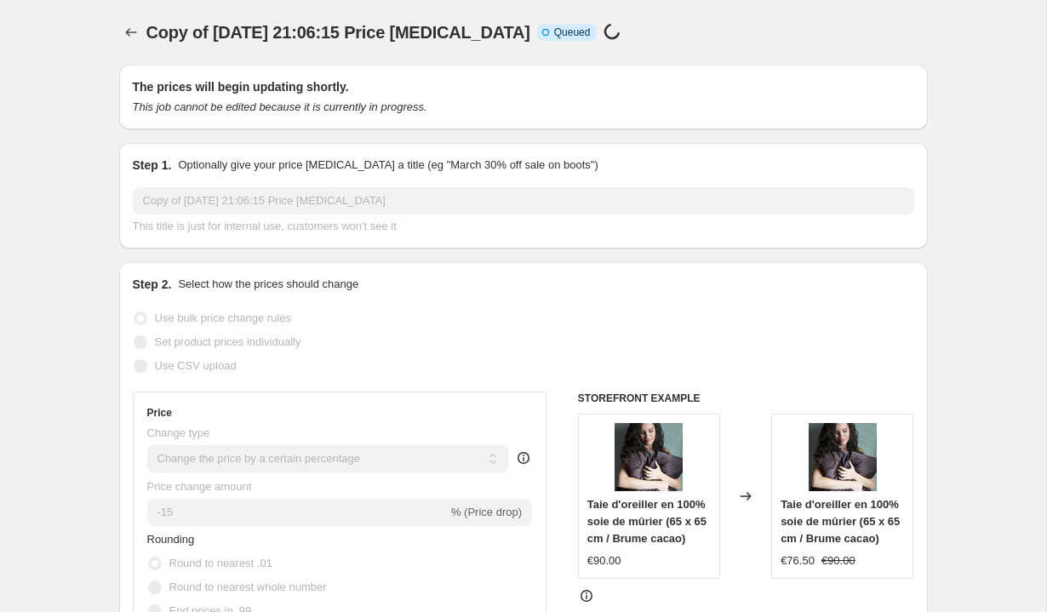
select select "percentage"
